Goal: Task Accomplishment & Management: Manage account settings

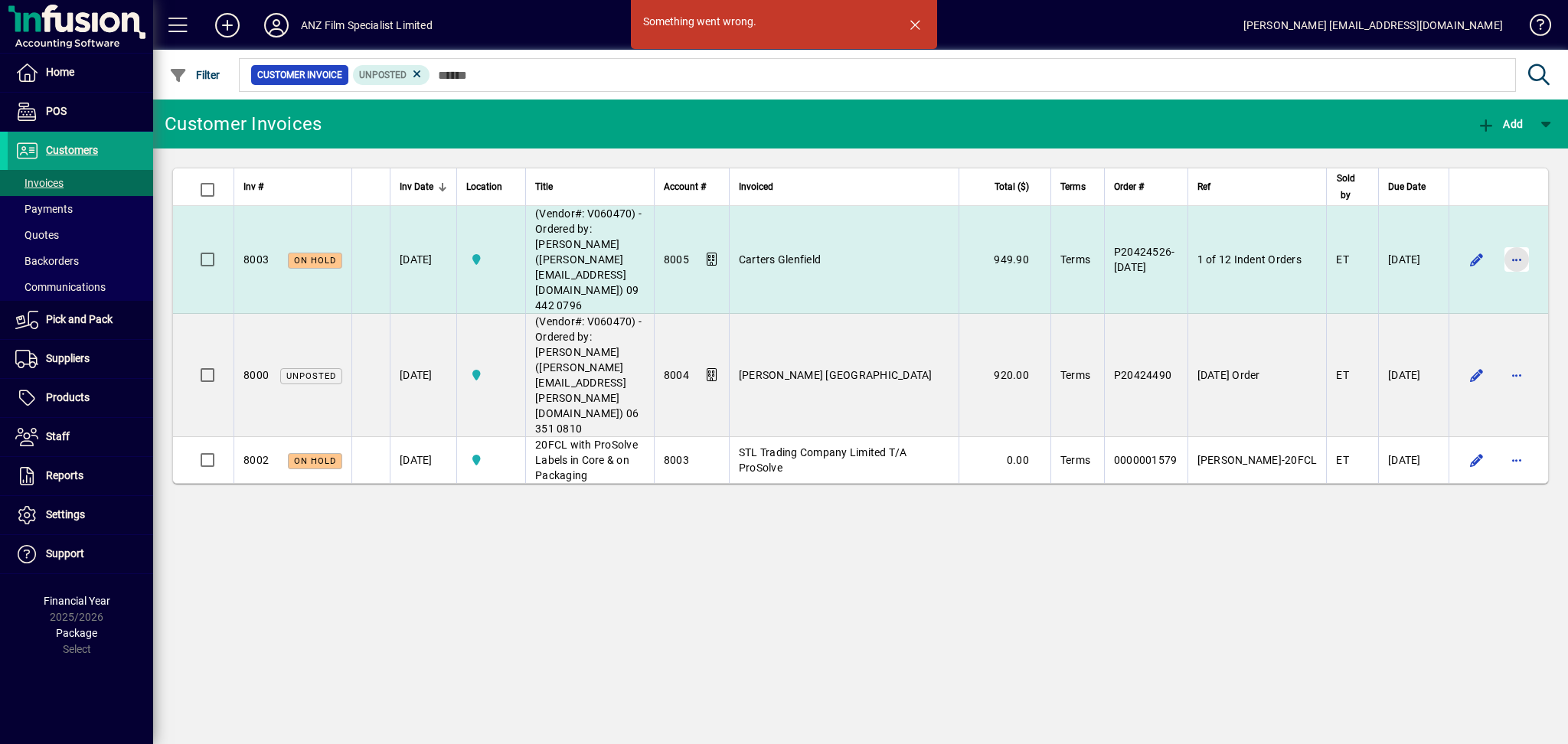
click at [1515, 242] on span "button" at bounding box center [1516, 259] width 36 height 36
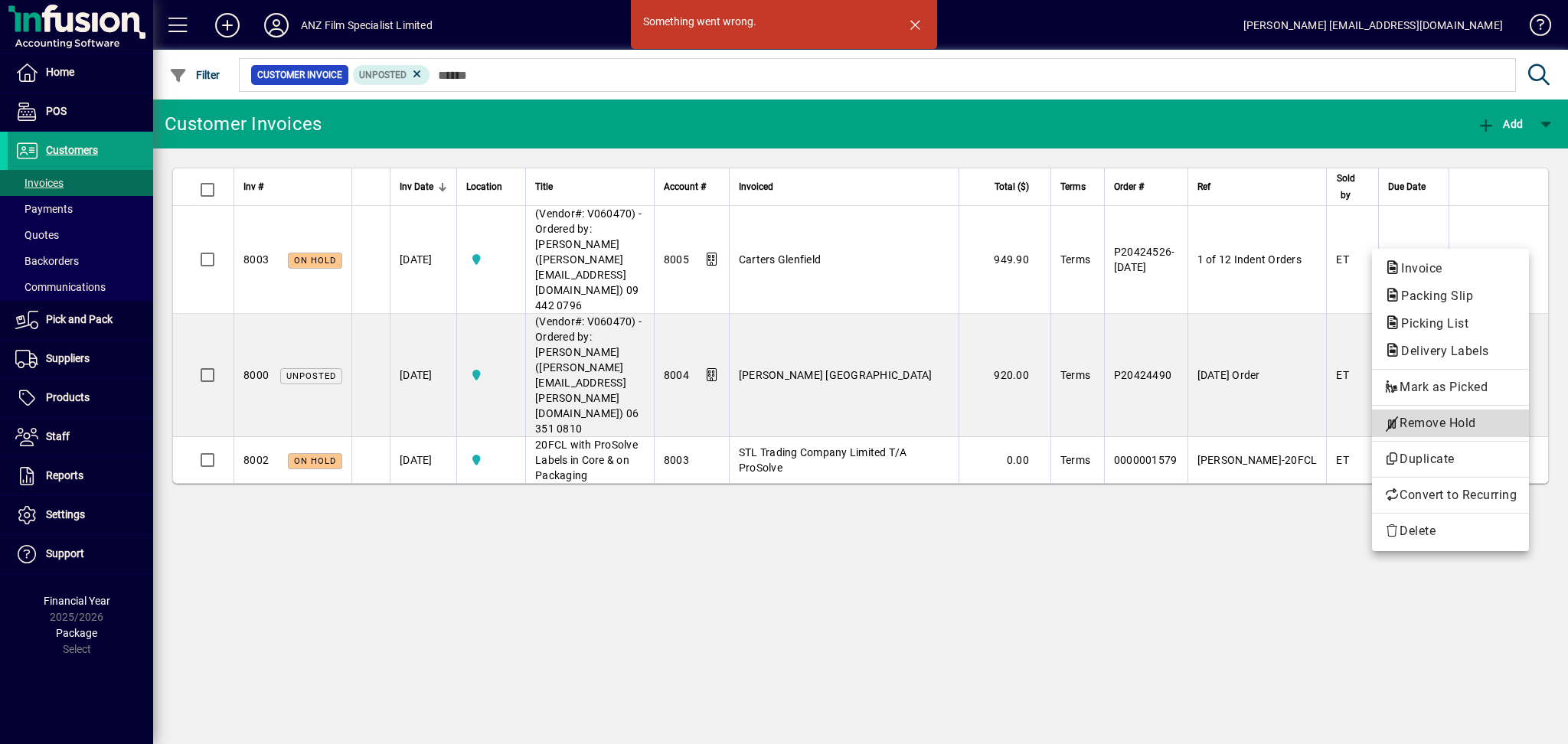
click at [1425, 423] on span "Remove Hold" at bounding box center [1450, 424] width 132 height 19
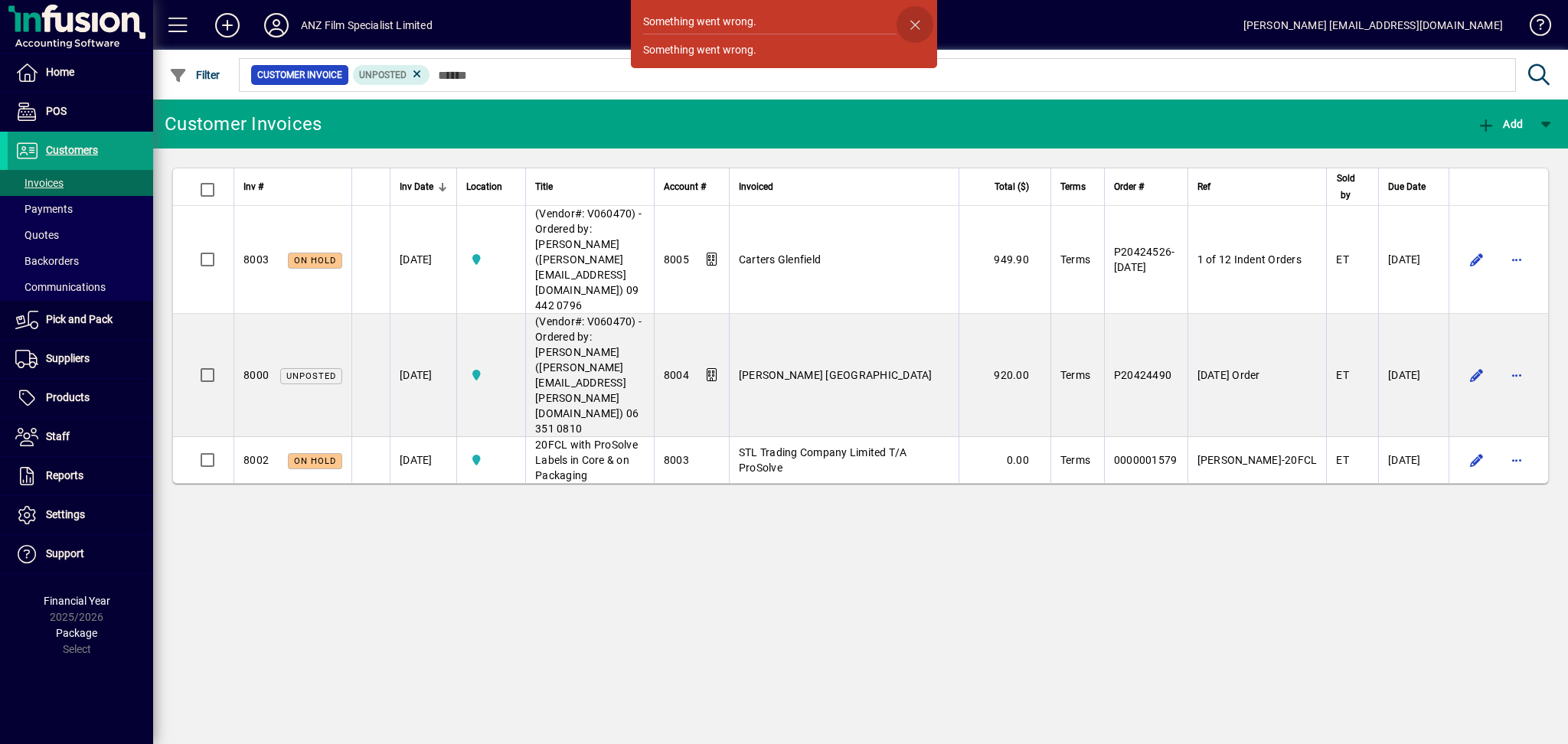
click at [909, 27] on span "button" at bounding box center [915, 24] width 36 height 36
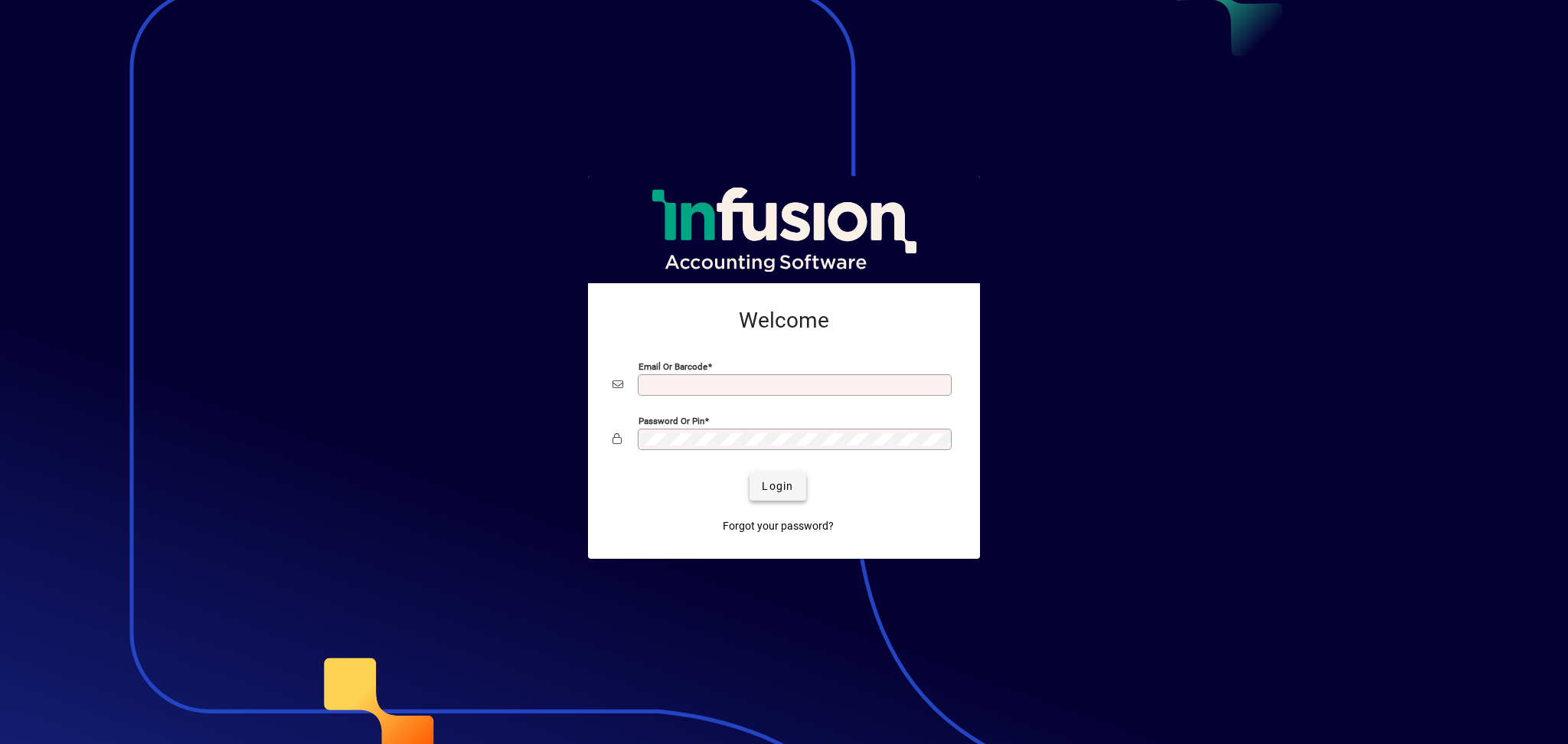
type input "**********"
click at [792, 486] on span "Login" at bounding box center [777, 486] width 31 height 16
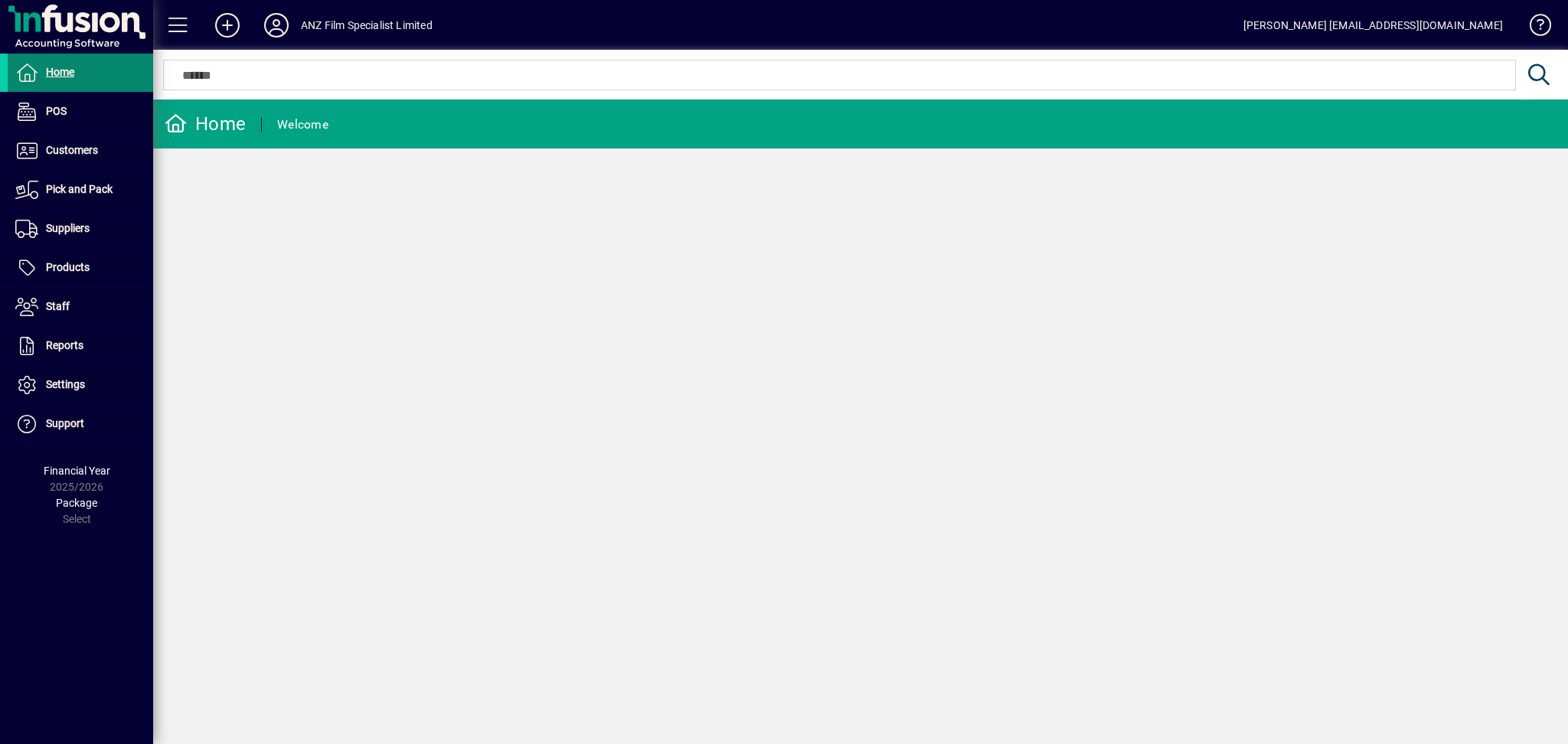
click at [53, 60] on span at bounding box center [81, 72] width 146 height 36
click at [61, 137] on span at bounding box center [81, 150] width 146 height 36
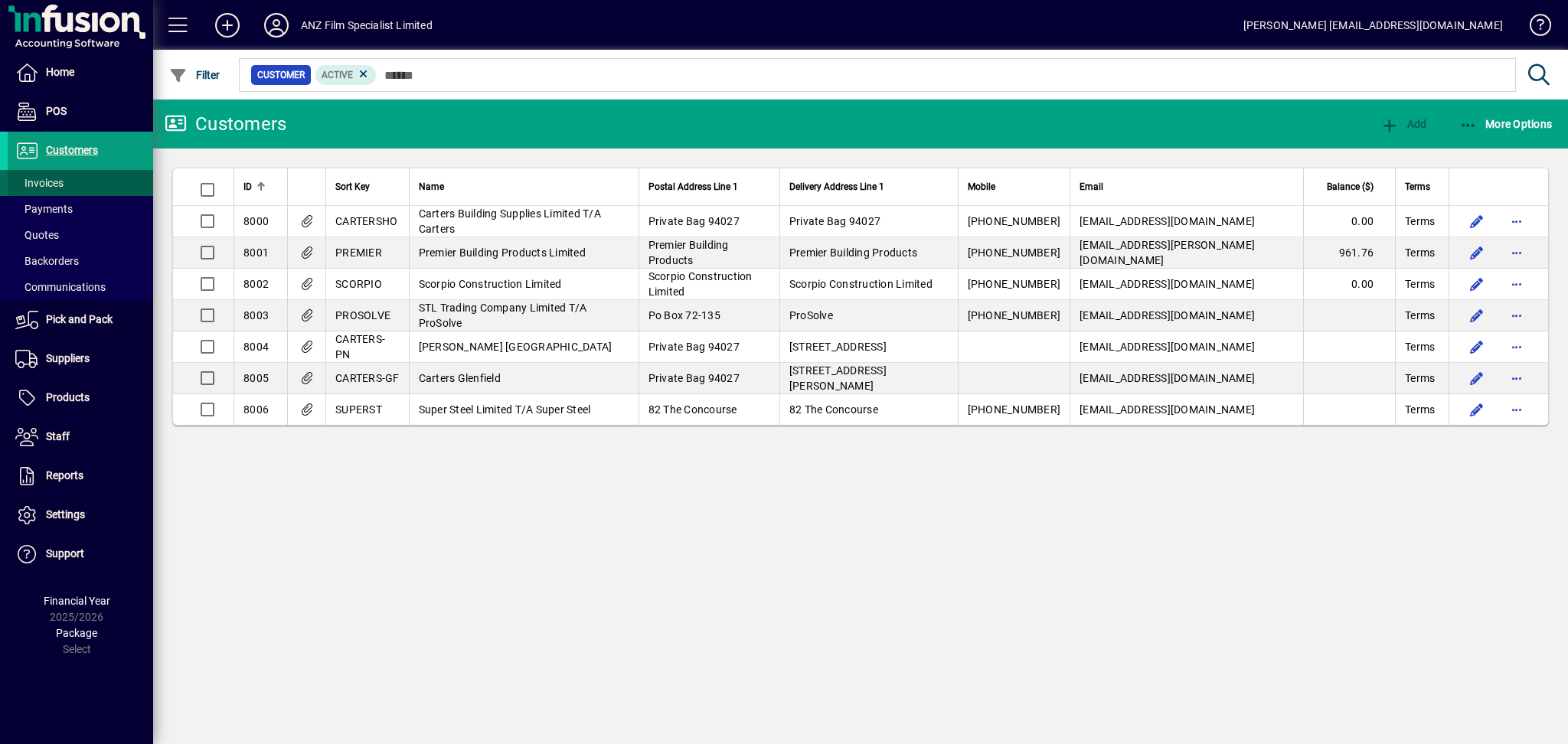
click at [61, 183] on span "Invoices" at bounding box center [39, 183] width 48 height 12
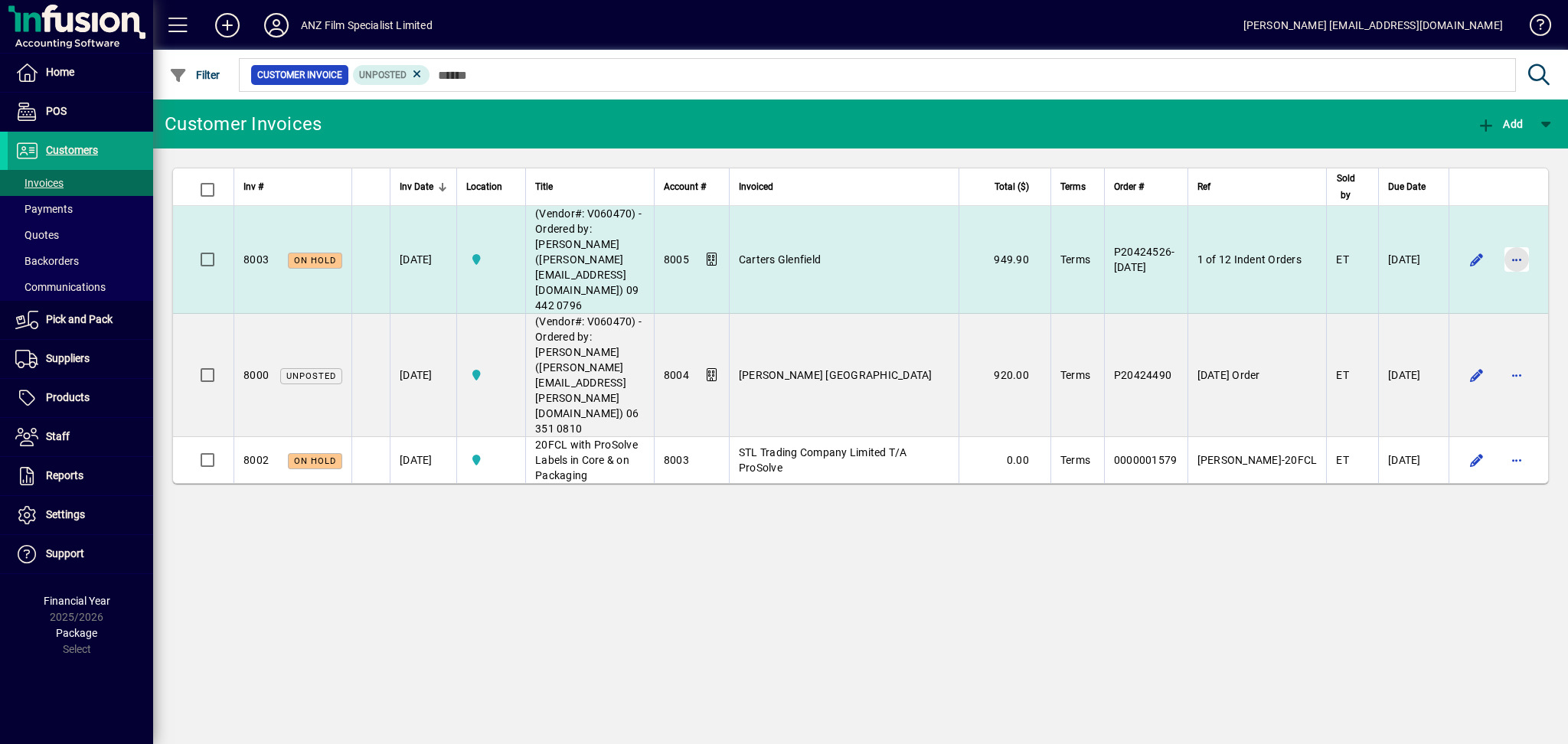
click at [1515, 242] on span "button" at bounding box center [1516, 259] width 36 height 36
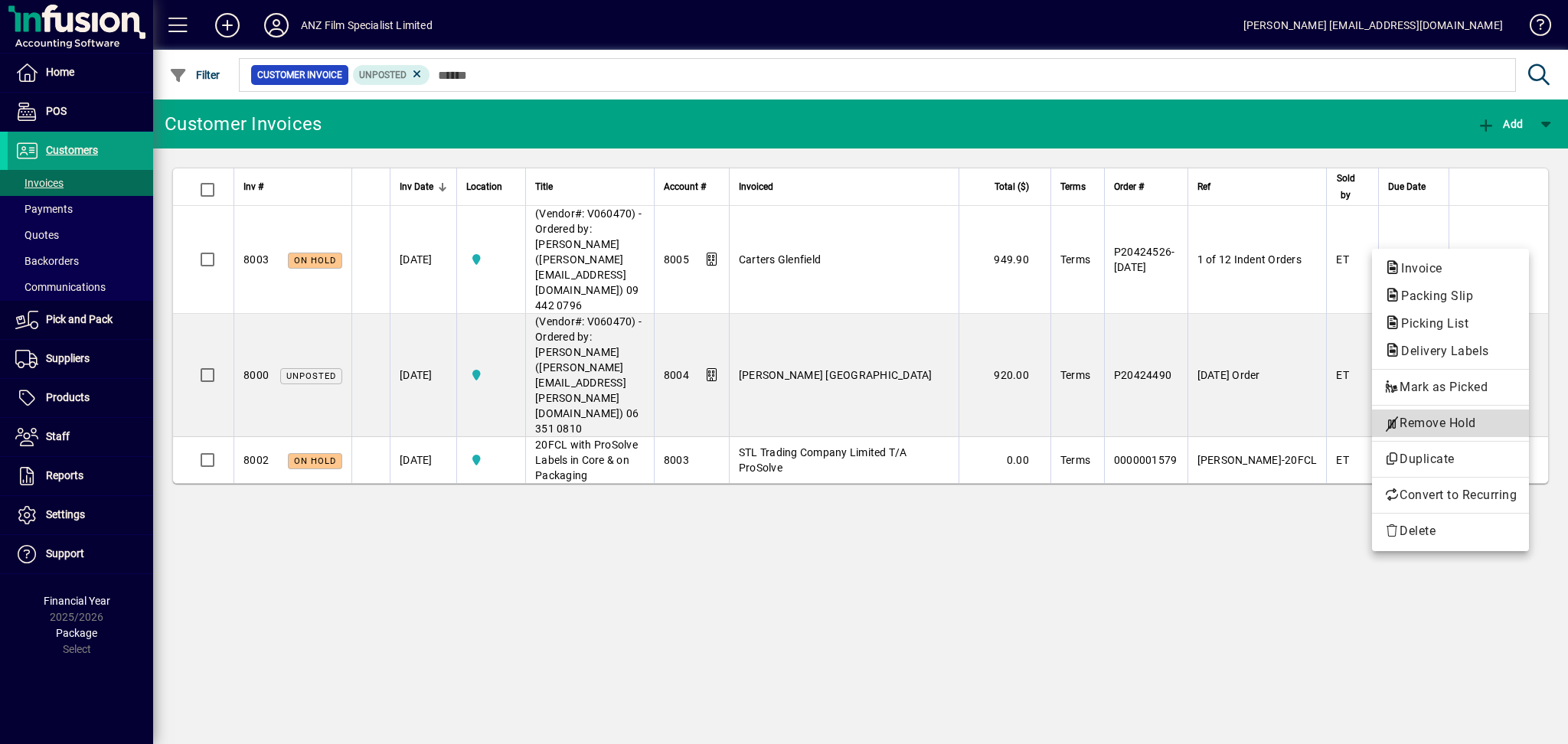
click at [1425, 430] on span "Remove Hold" at bounding box center [1450, 424] width 132 height 19
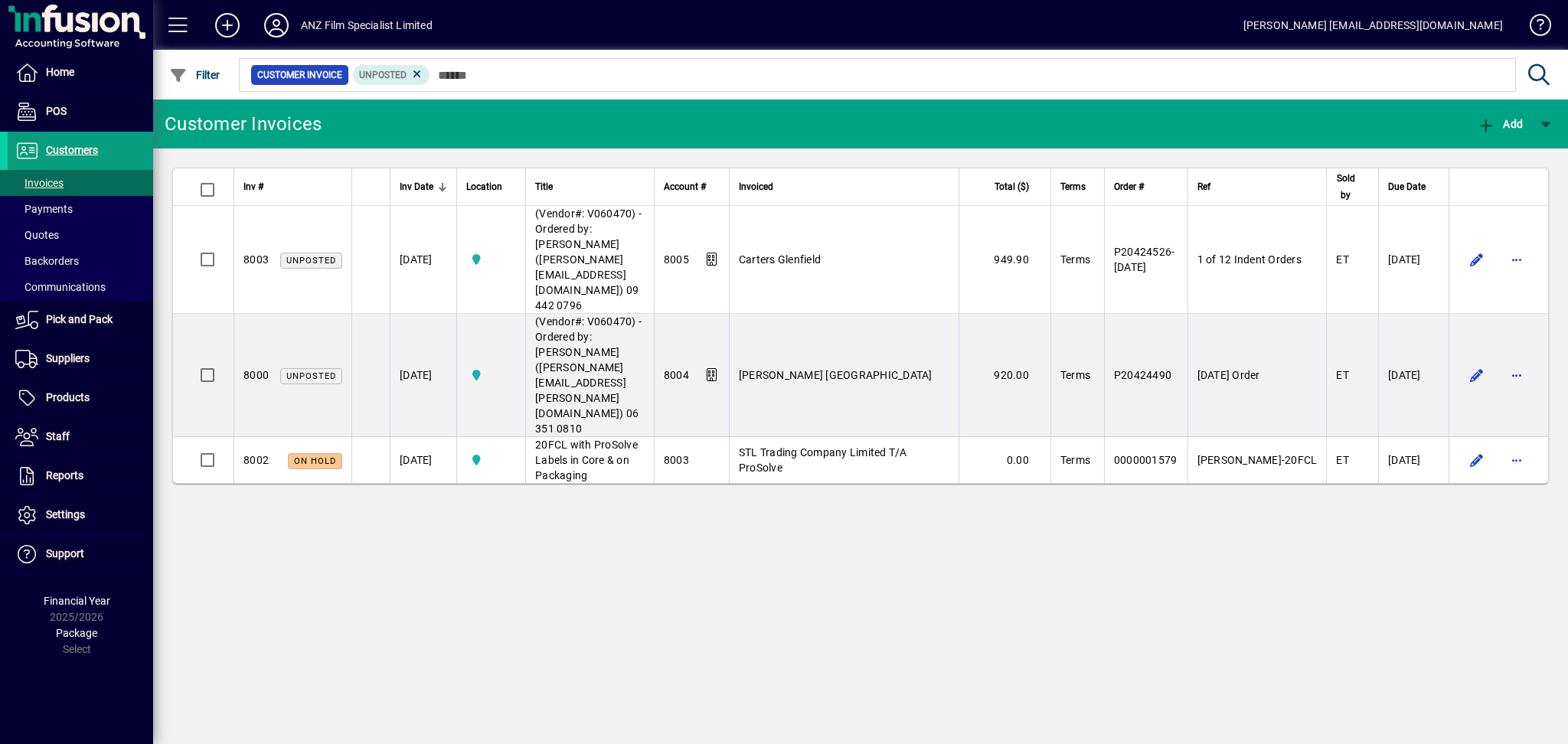
click at [620, 392] on div "Customer Invoices Add Inv # Inv Date Location Title Account # Invoiced Total ($…" at bounding box center [860, 421] width 1415 height 645
